Goal: Task Accomplishment & Management: Manage account settings

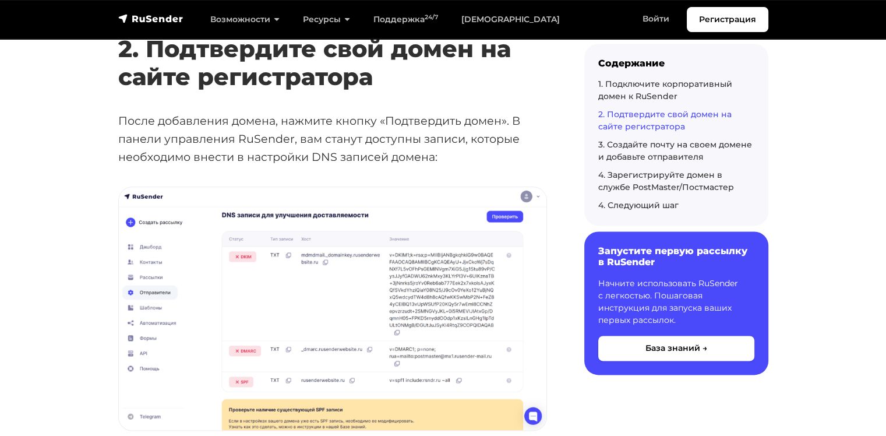
scroll to position [1456, 0]
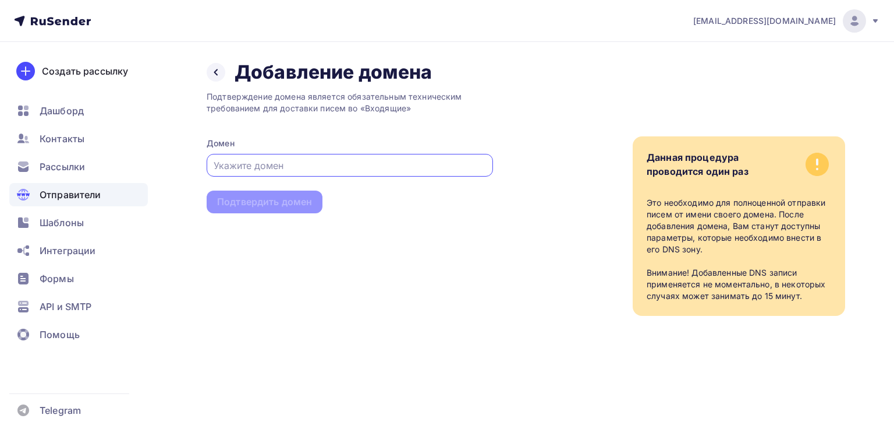
paste input "sokroma.ru"
type input "sokroma.ru"
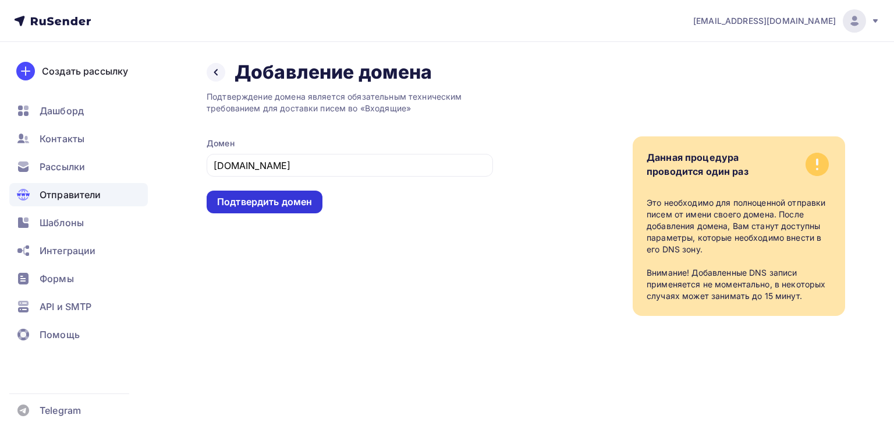
click at [278, 197] on div "Подтвердить домен" at bounding box center [264, 201] width 95 height 13
click at [303, 205] on div "Подтвердить домен" at bounding box center [264, 201] width 95 height 13
click at [443, 229] on div "Подтверждение домена является обязательным техническим требованием для доставки…" at bounding box center [350, 200] width 286 height 232
click at [282, 206] on div "Подтвердить домен" at bounding box center [264, 201] width 95 height 13
click at [221, 67] on div at bounding box center [216, 72] width 19 height 19
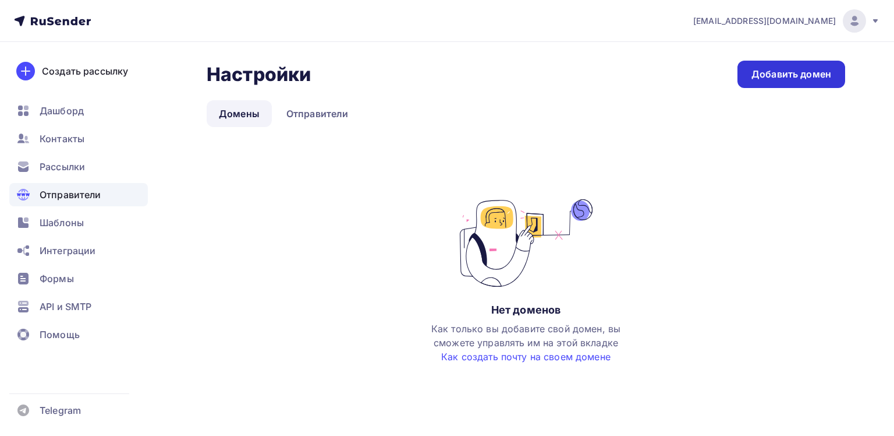
click at [801, 82] on link "Добавить домен" at bounding box center [792, 74] width 108 height 27
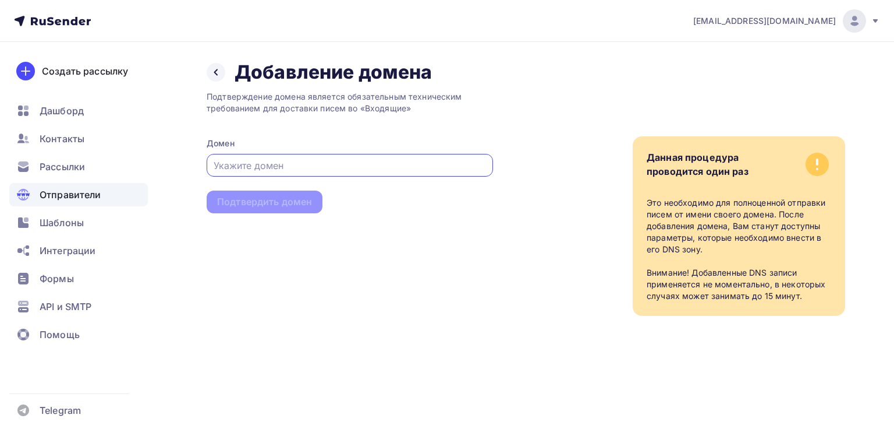
paste input "sokroma.ru"
type input "sokroma.ru"
click at [292, 191] on div "Подтвердить домен" at bounding box center [265, 201] width 116 height 23
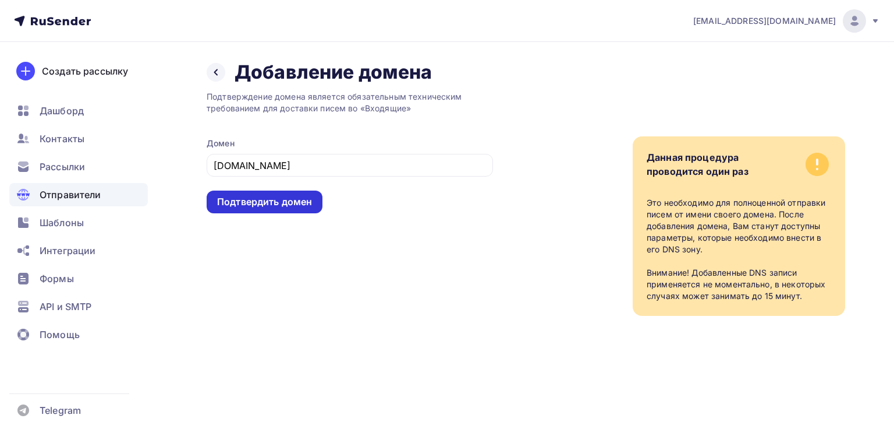
click at [291, 199] on div "Подтвердить домен" at bounding box center [264, 201] width 95 height 13
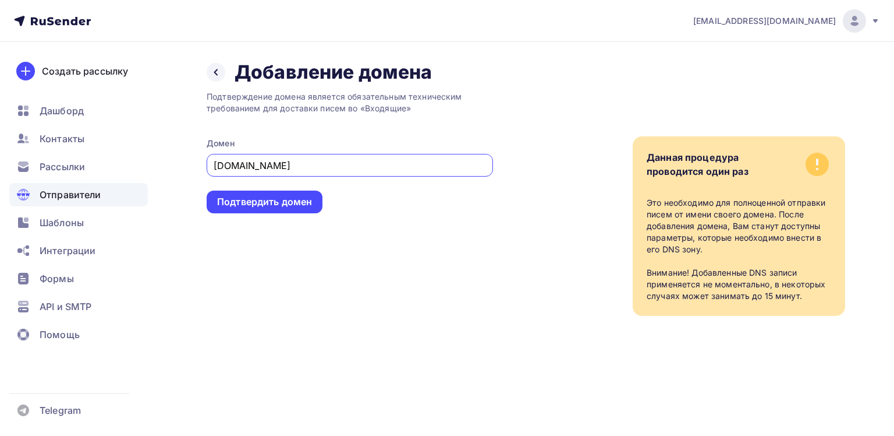
click at [363, 164] on input "sokroma.ru" at bounding box center [350, 165] width 273 height 14
click at [293, 200] on div "Подтвердить домен" at bounding box center [264, 201] width 95 height 13
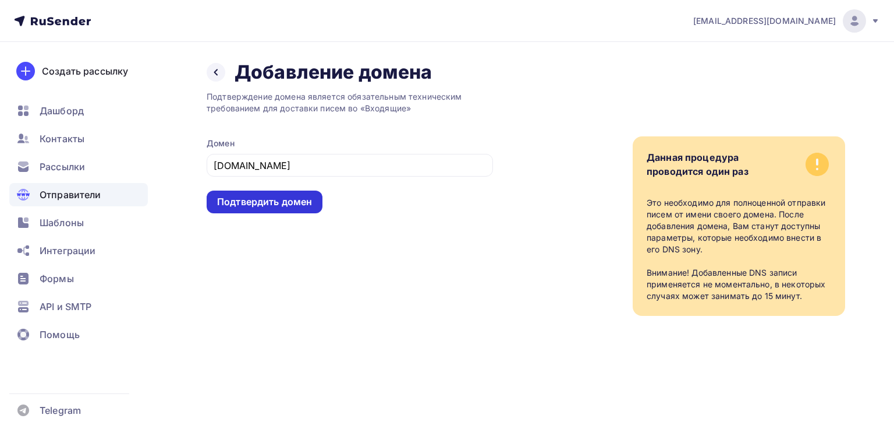
click at [320, 205] on div "Подтвердить домен" at bounding box center [265, 201] width 116 height 23
click at [303, 201] on div "Подтвердить домен" at bounding box center [264, 201] width 95 height 13
click at [288, 200] on div "Подтвердить домен" at bounding box center [264, 201] width 95 height 13
click at [287, 205] on div "Подтвердить домен" at bounding box center [264, 201] width 95 height 13
click at [287, 197] on div "Подтвердить домен" at bounding box center [264, 201] width 95 height 13
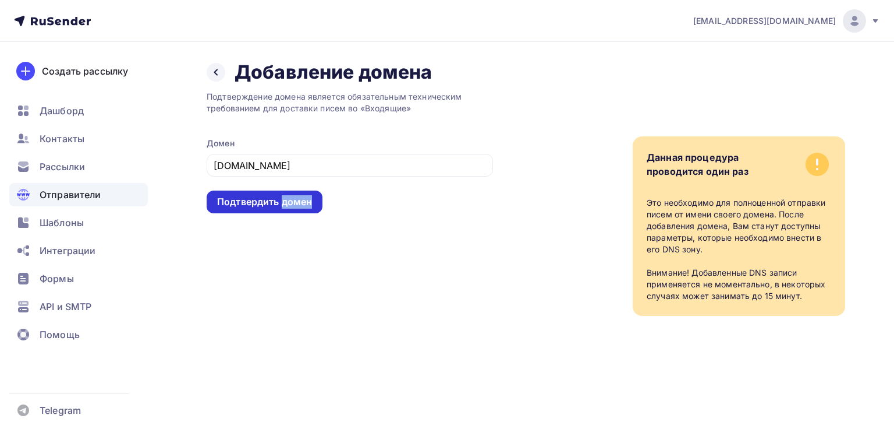
click at [287, 197] on div "Подтвердить домен" at bounding box center [264, 201] width 95 height 13
click at [286, 198] on div "Подтвердить домен" at bounding box center [264, 201] width 95 height 13
click at [286, 199] on div "Подтвердить домен" at bounding box center [264, 201] width 95 height 13
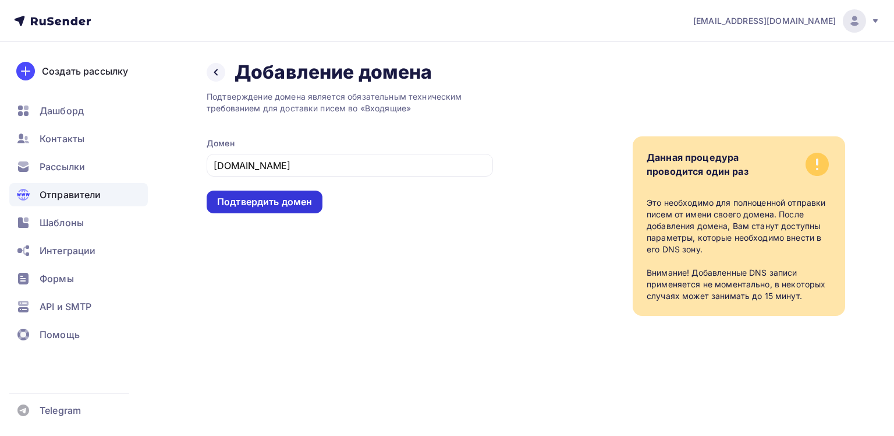
click at [252, 204] on div "Подтвердить домен" at bounding box center [264, 201] width 95 height 13
click at [279, 193] on div "Подтвердить домен" at bounding box center [265, 201] width 116 height 23
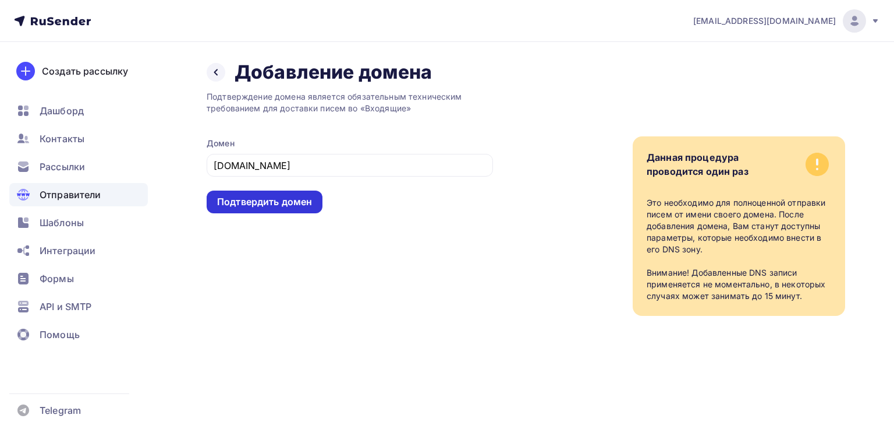
click at [282, 206] on div "Подтвердить домен" at bounding box center [264, 201] width 95 height 13
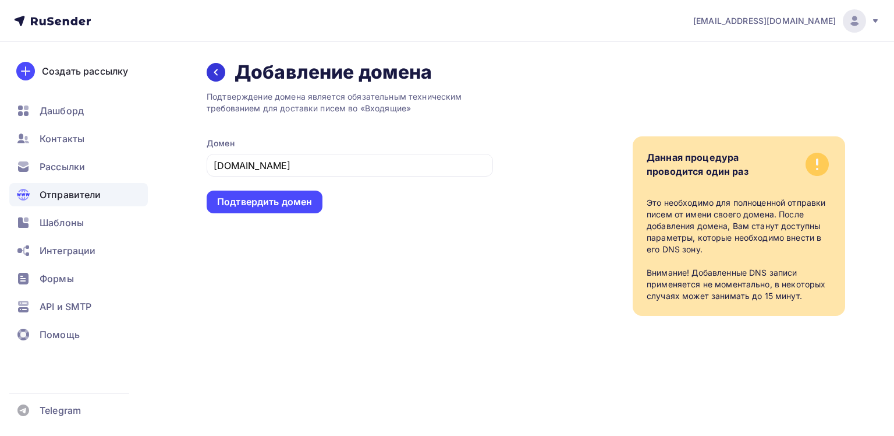
click at [222, 73] on div at bounding box center [216, 72] width 19 height 19
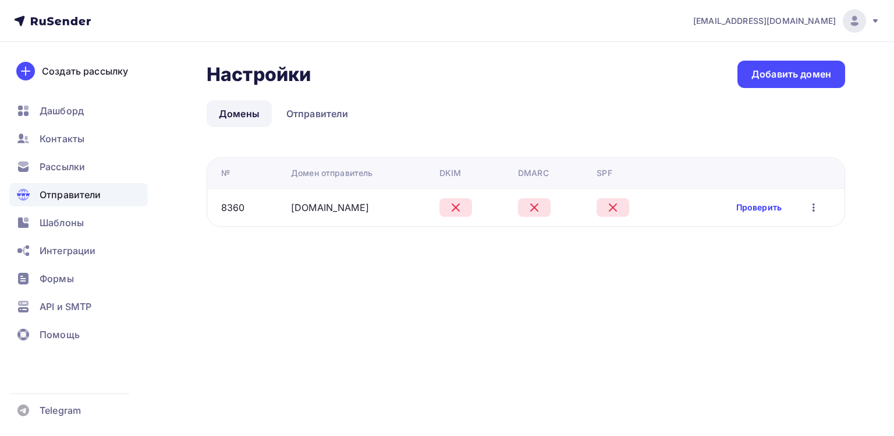
click at [748, 208] on link "Проверить" at bounding box center [759, 207] width 45 height 12
click at [811, 203] on icon "button" at bounding box center [814, 207] width 14 height 14
click at [774, 240] on div "Редактировать" at bounding box center [755, 237] width 112 height 14
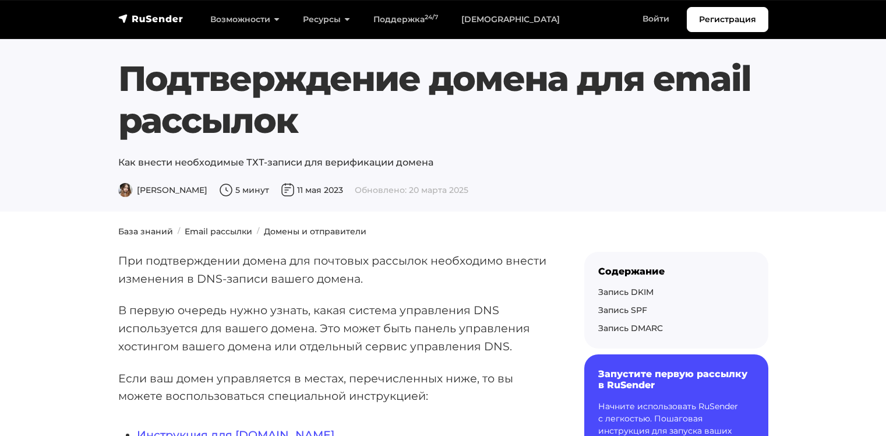
scroll to position [699, 0]
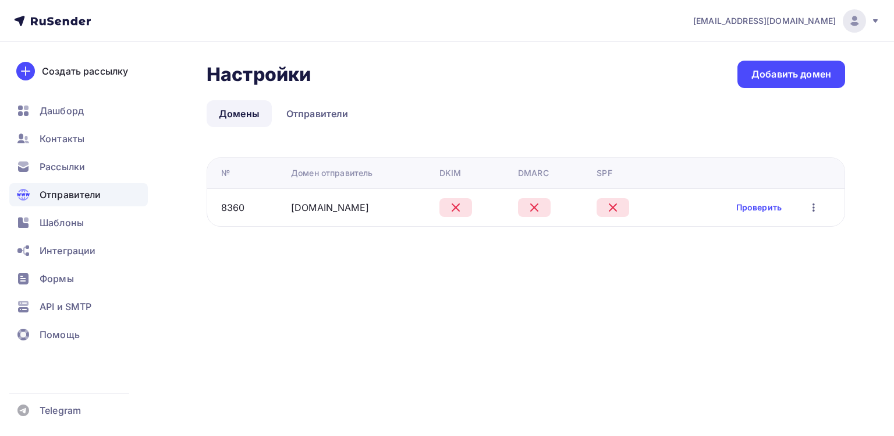
click at [813, 207] on icon "button" at bounding box center [814, 207] width 14 height 14
click at [771, 238] on div "Редактировать" at bounding box center [755, 237] width 112 height 14
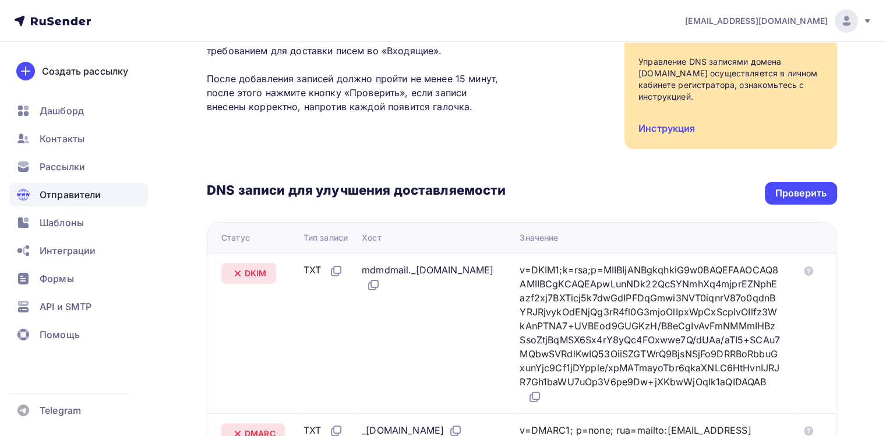
scroll to position [58, 0]
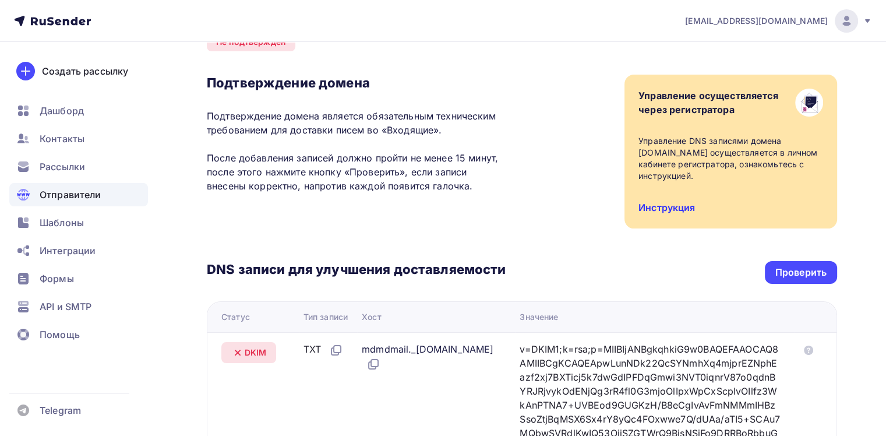
click at [650, 205] on link "Инструкция" at bounding box center [666, 207] width 56 height 12
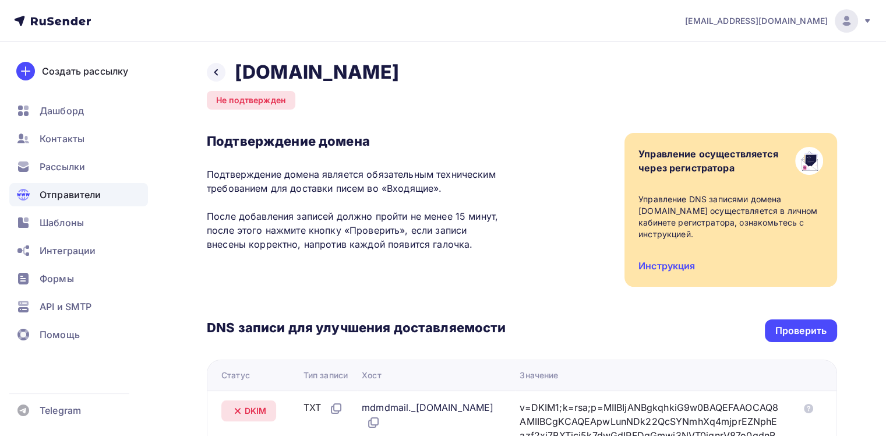
scroll to position [381, 0]
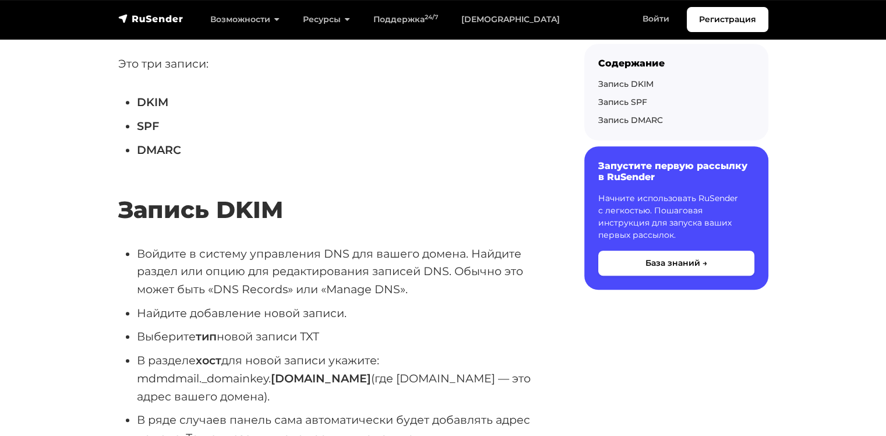
scroll to position [699, 0]
